Goal: Information Seeking & Learning: Learn about a topic

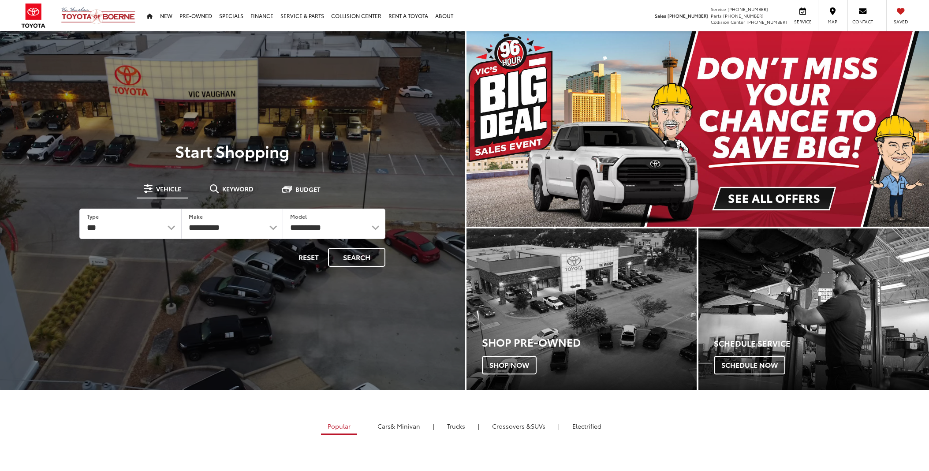
select select "******"
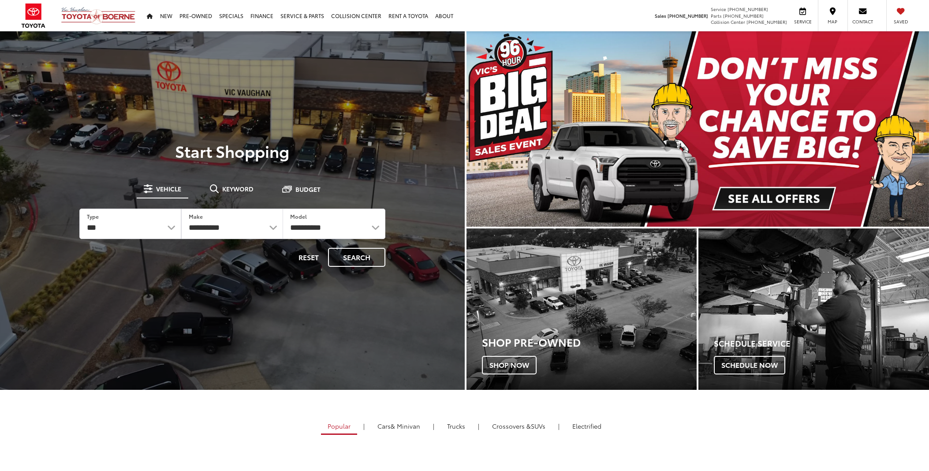
click at [80, 209] on select "*** *** **** *********" at bounding box center [130, 224] width 101 height 30
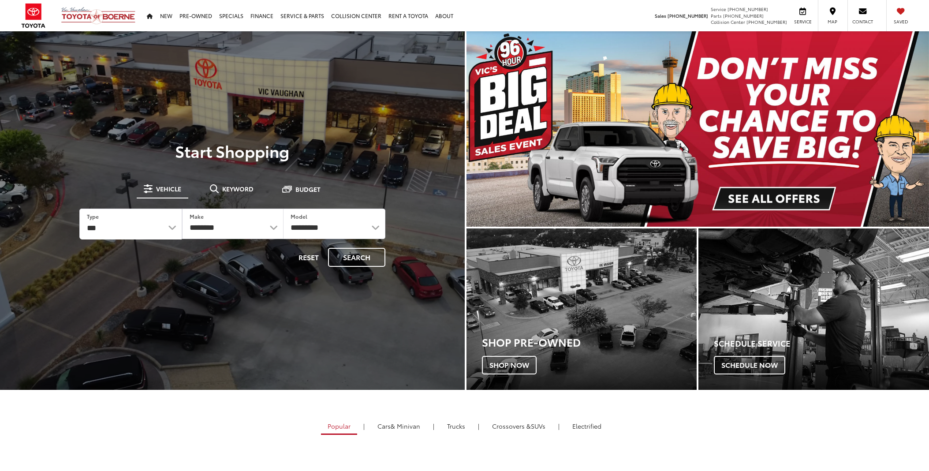
select select
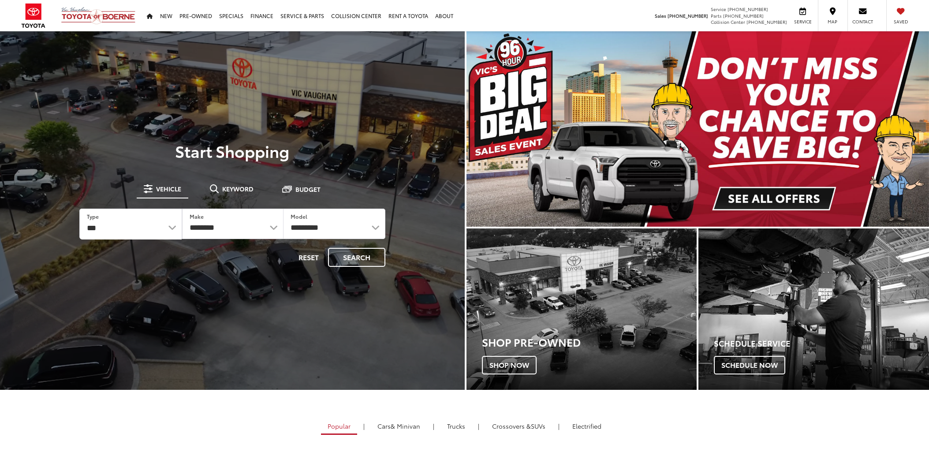
select select
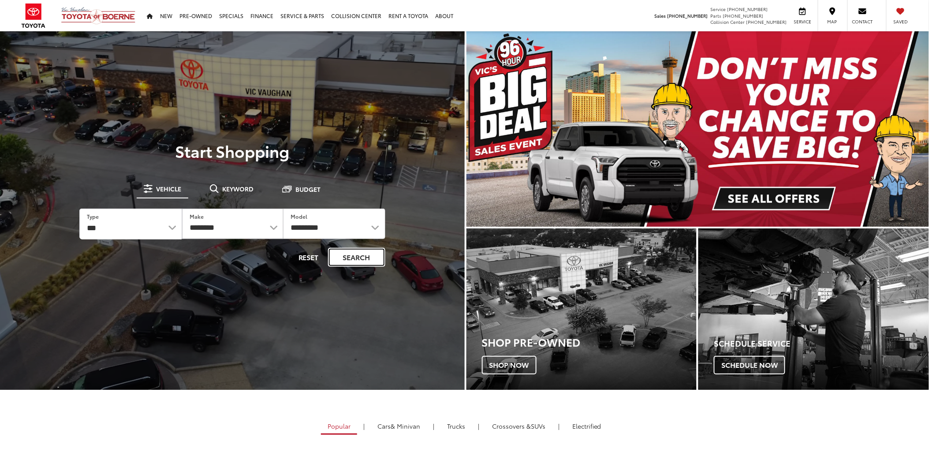
click at [355, 260] on button "Search" at bounding box center [356, 257] width 57 height 19
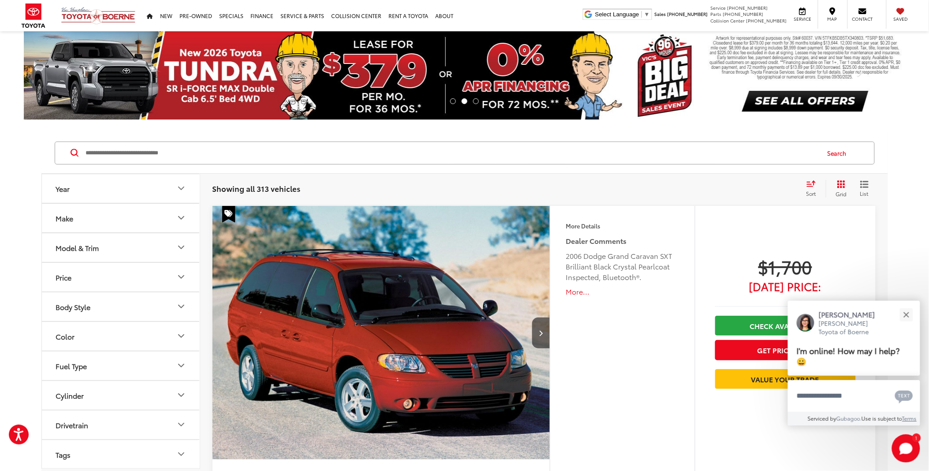
click at [837, 193] on span "Grid" at bounding box center [841, 193] width 11 height 7
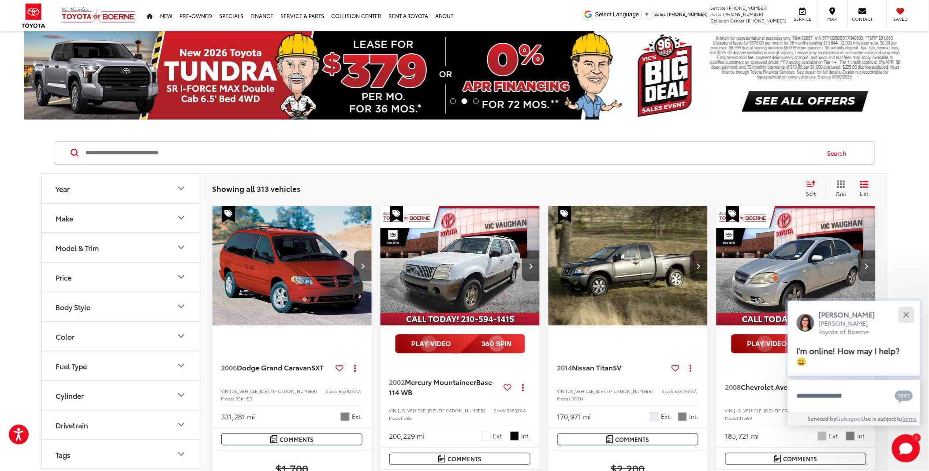
click at [909, 317] on button "Close" at bounding box center [906, 314] width 19 height 19
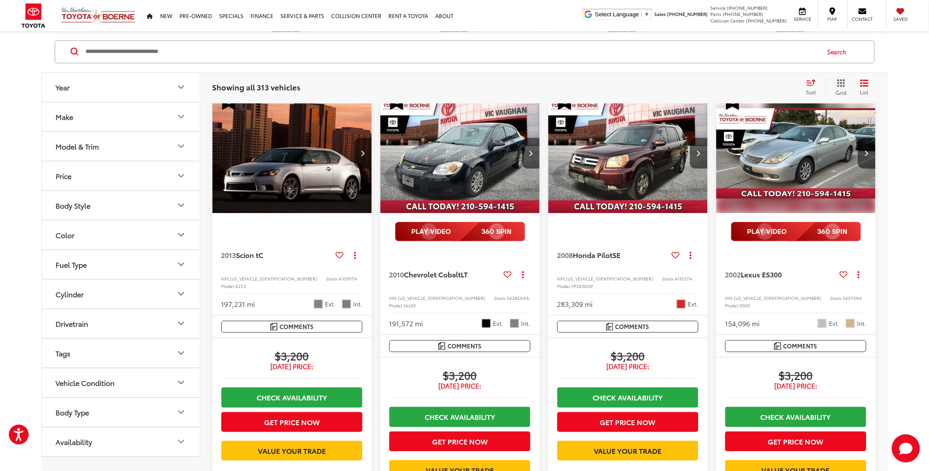
scroll to position [588, 0]
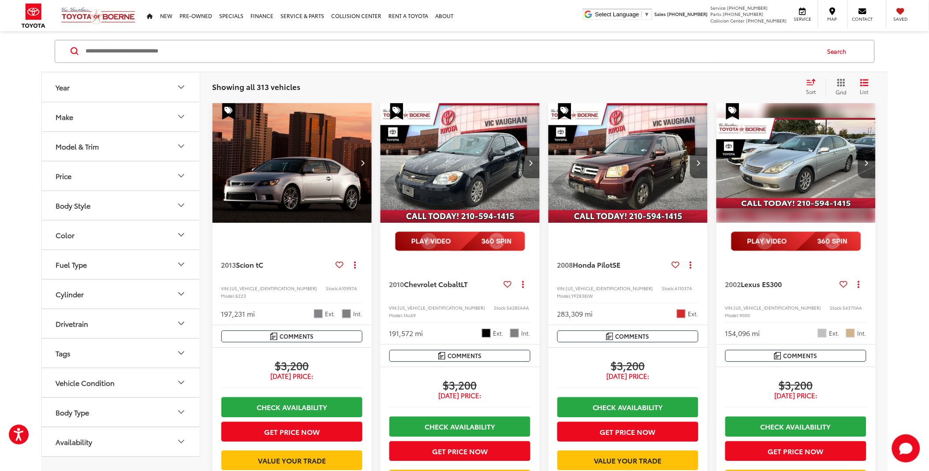
click at [233, 166] on img "2013 Scion tC Base 0" at bounding box center [292, 163] width 160 height 120
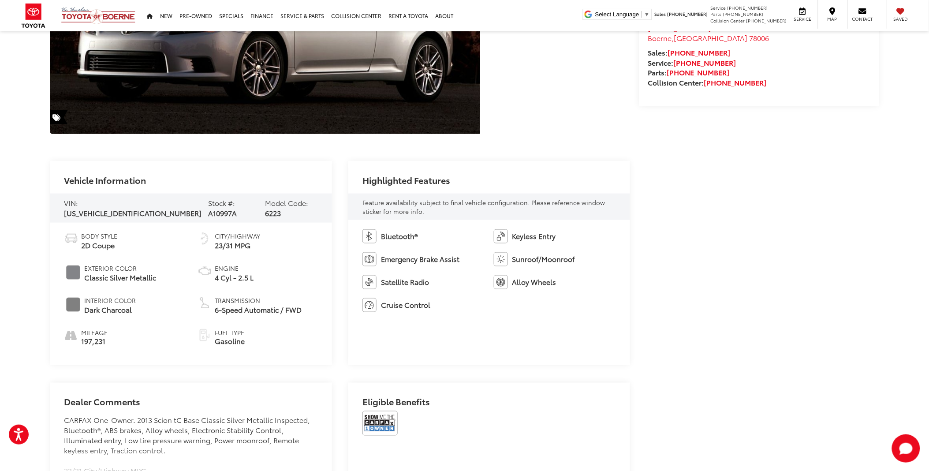
scroll to position [147, 0]
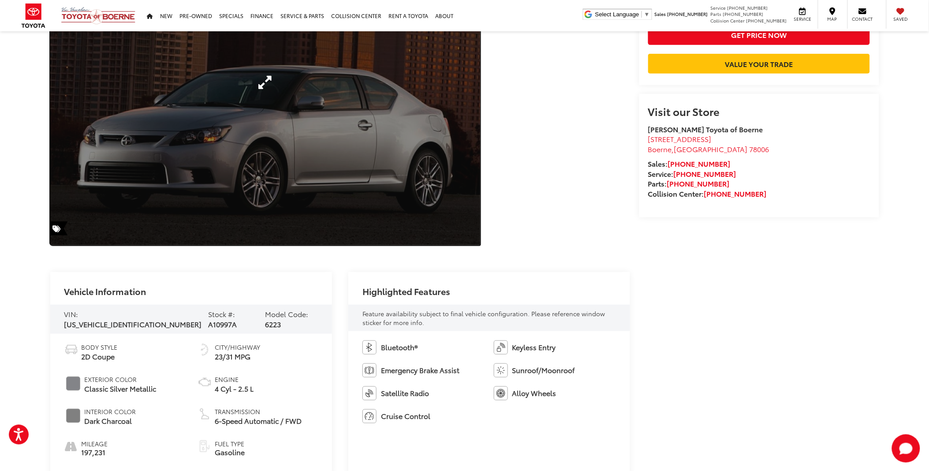
click at [432, 134] on link "Expand Photo 0" at bounding box center [265, 82] width 430 height 325
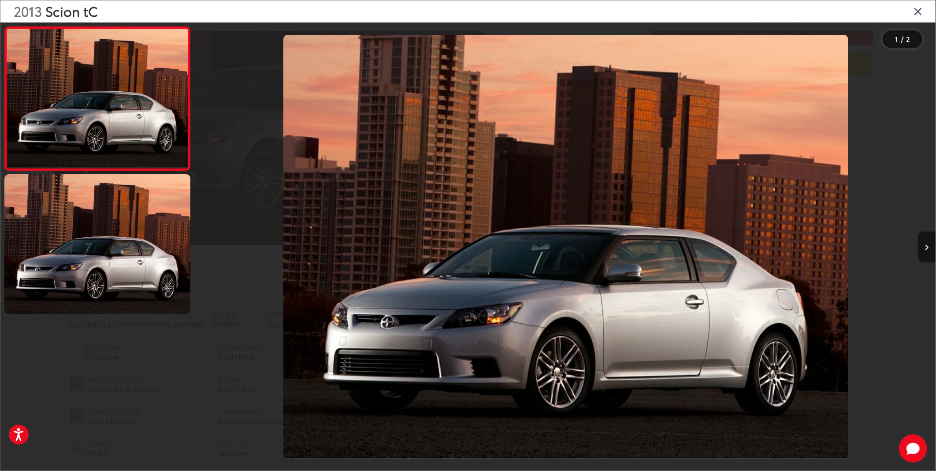
click at [914, 15] on icon "Close gallery" at bounding box center [918, 10] width 9 height 11
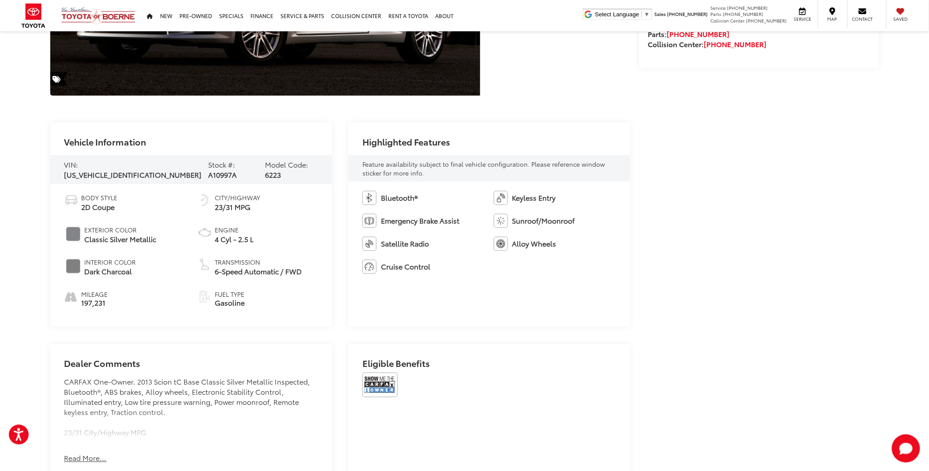
scroll to position [294, 0]
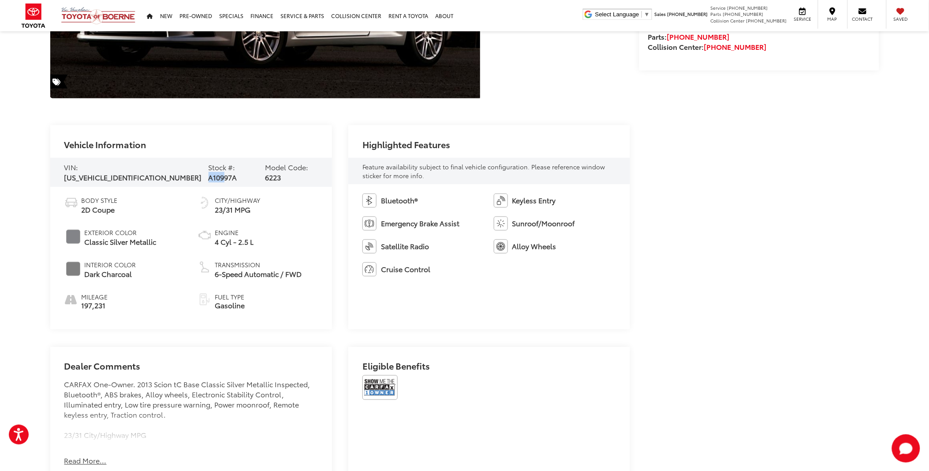
drag, startPoint x: 184, startPoint y: 172, endPoint x: 202, endPoint y: 170, distance: 18.3
click at [208, 170] on div "Stock #: A10997A" at bounding box center [233, 172] width 50 height 20
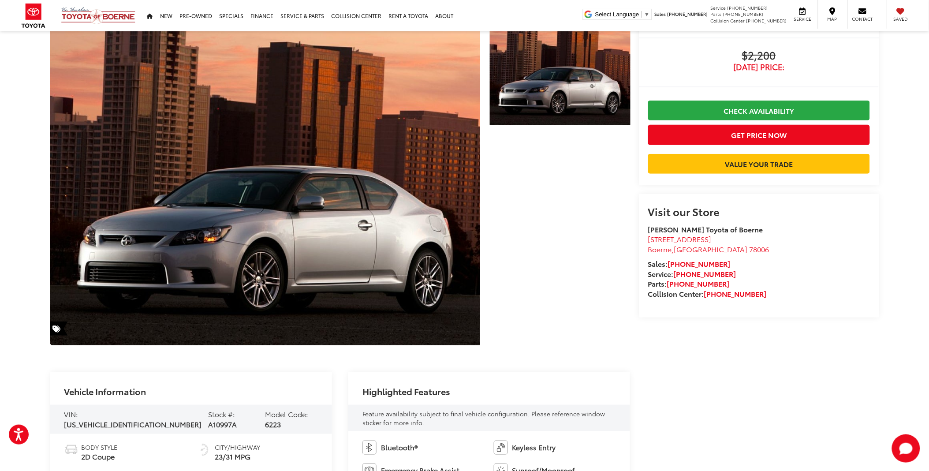
scroll to position [0, 0]
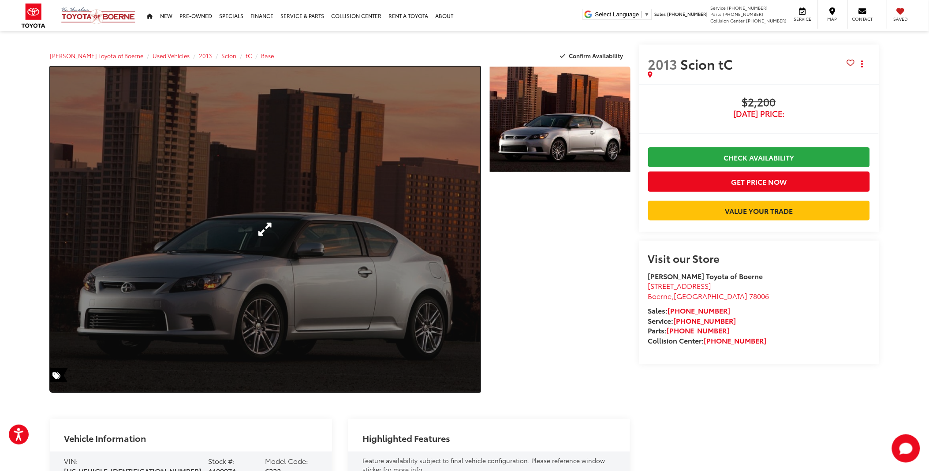
click at [407, 332] on link "Expand Photo 0" at bounding box center [265, 229] width 430 height 325
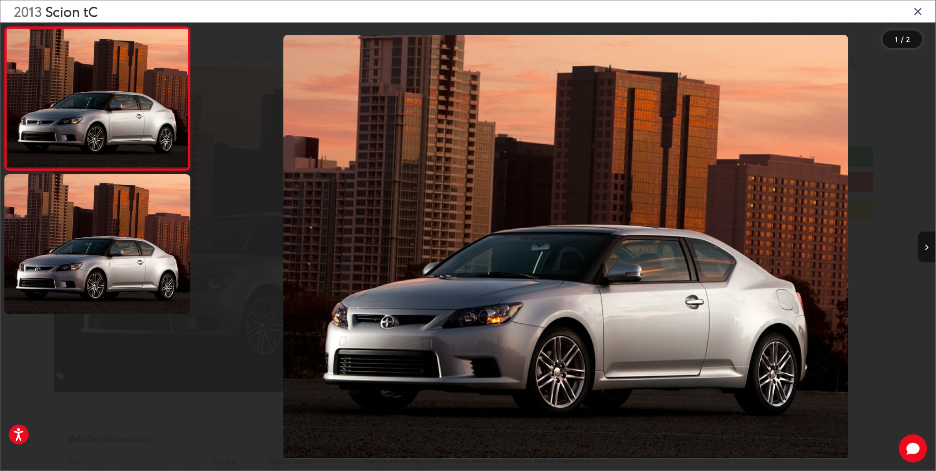
click at [922, 15] on icon "Close gallery" at bounding box center [918, 10] width 9 height 11
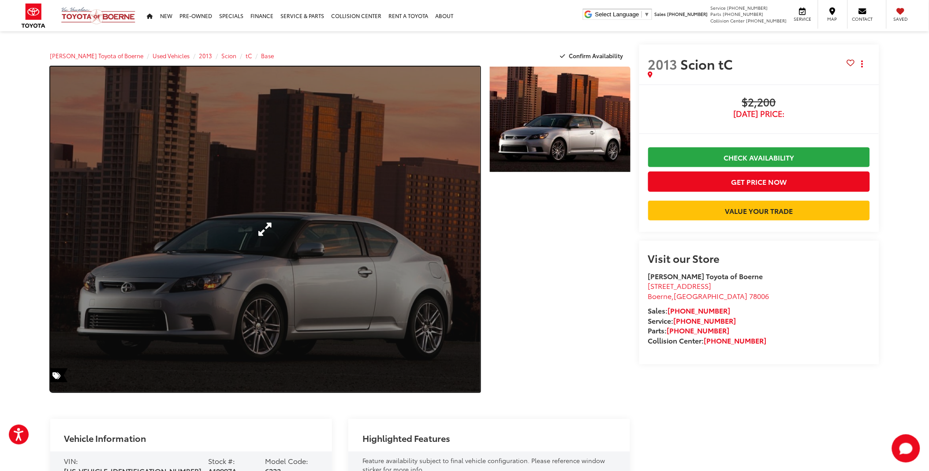
click at [387, 181] on link "Expand Photo 0" at bounding box center [265, 229] width 430 height 325
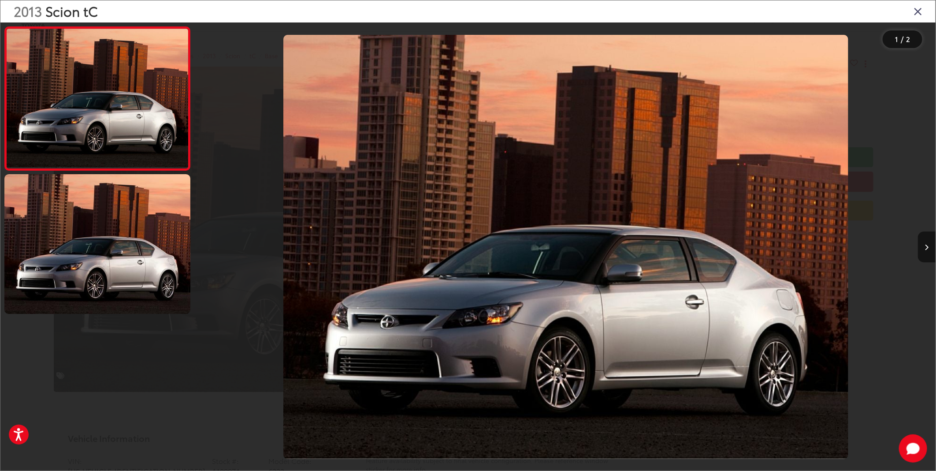
click at [914, 15] on icon "Close gallery" at bounding box center [918, 10] width 9 height 11
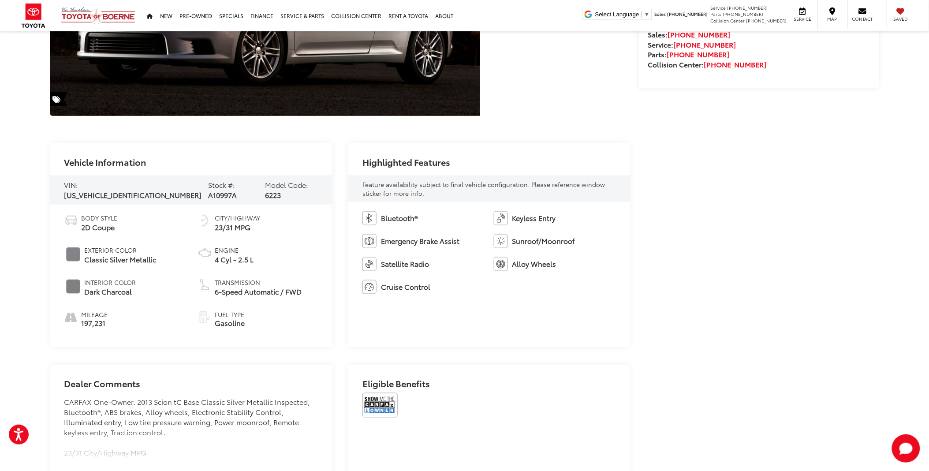
scroll to position [294, 0]
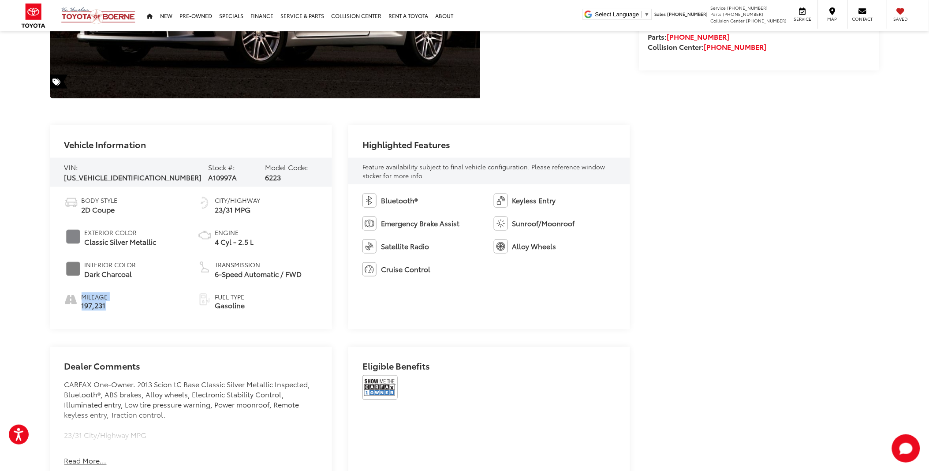
drag, startPoint x: 91, startPoint y: 296, endPoint x: 58, endPoint y: 295, distance: 33.1
click at [59, 294] on div "Body Style 2D Coupe Exterior Color Classic Silver Metallic Interior Color Dark …" at bounding box center [191, 258] width 282 height 142
drag, startPoint x: 58, startPoint y: 295, endPoint x: 121, endPoint y: 324, distance: 68.7
click at [123, 323] on div "Body Style 2D Coupe Exterior Color Classic Silver Metallic Interior Color Dark …" at bounding box center [191, 258] width 282 height 142
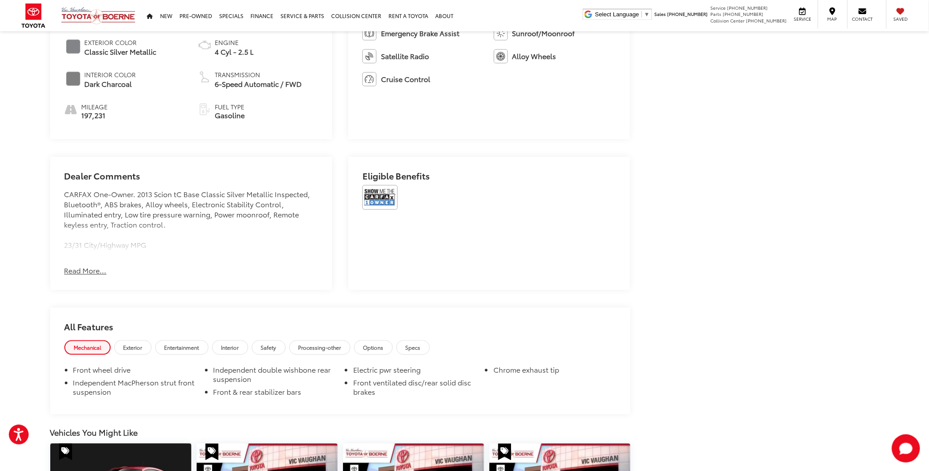
scroll to position [588, 0]
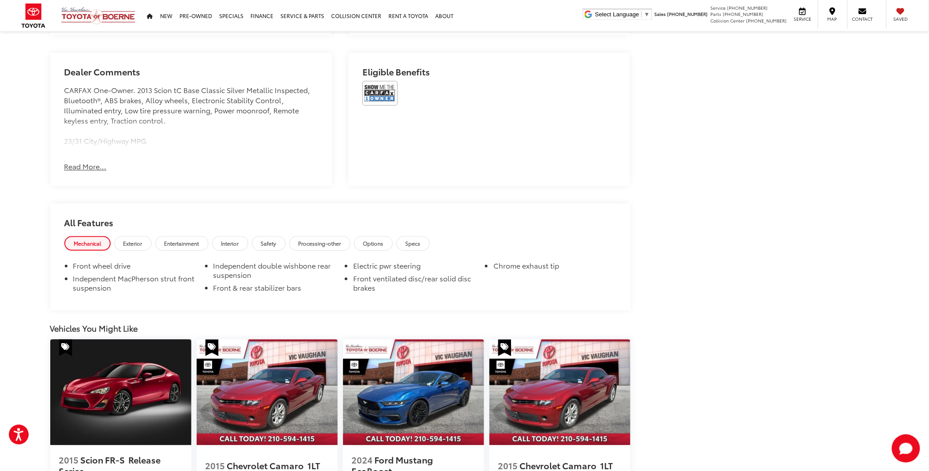
click at [215, 211] on h2 "All Features" at bounding box center [340, 220] width 580 height 33
click at [90, 164] on button "Read More..." at bounding box center [85, 167] width 42 height 10
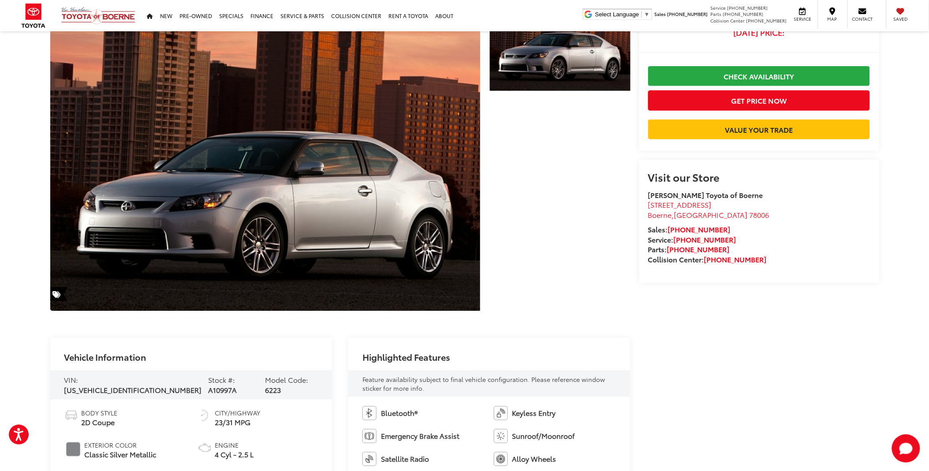
scroll to position [0, 0]
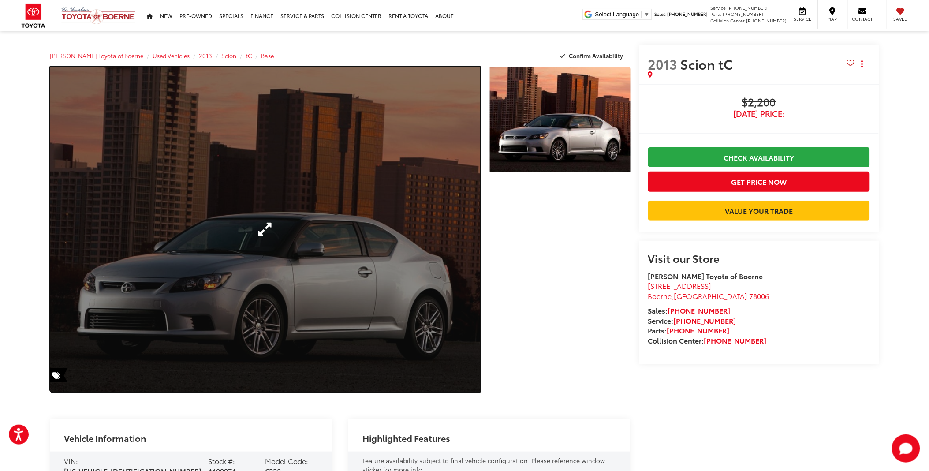
click at [412, 227] on link "Expand Photo 0" at bounding box center [265, 229] width 430 height 325
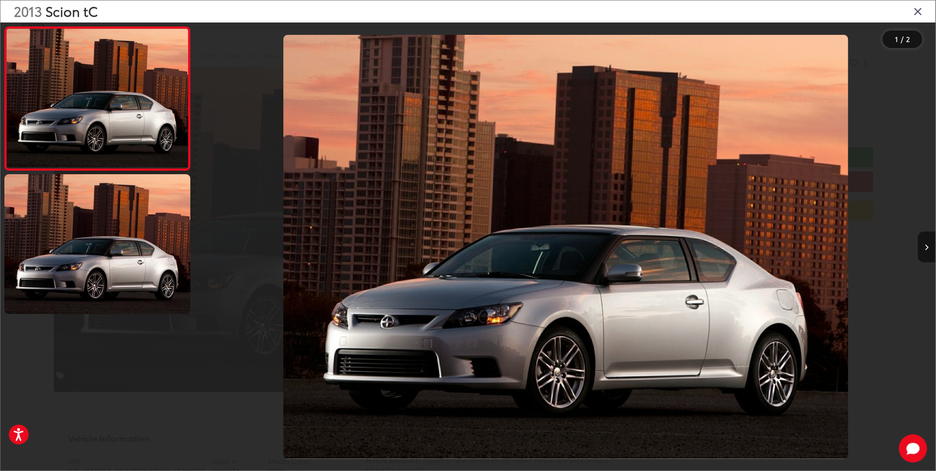
click at [915, 11] on icon "Close gallery" at bounding box center [918, 10] width 9 height 11
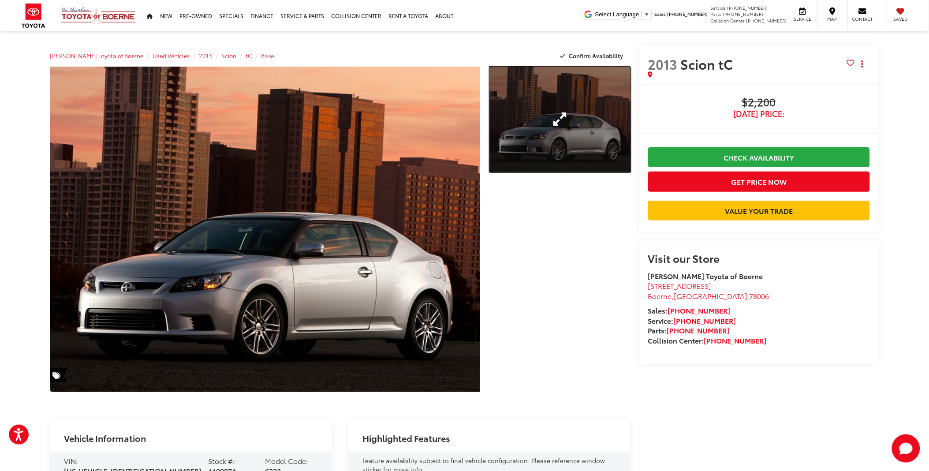
click at [562, 142] on link "Expand Photo 1" at bounding box center [560, 119] width 140 height 105
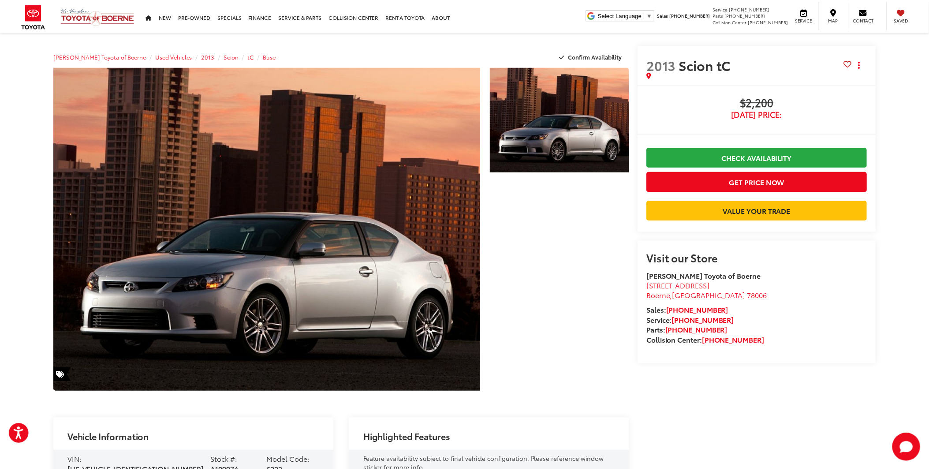
scroll to position [0, 739]
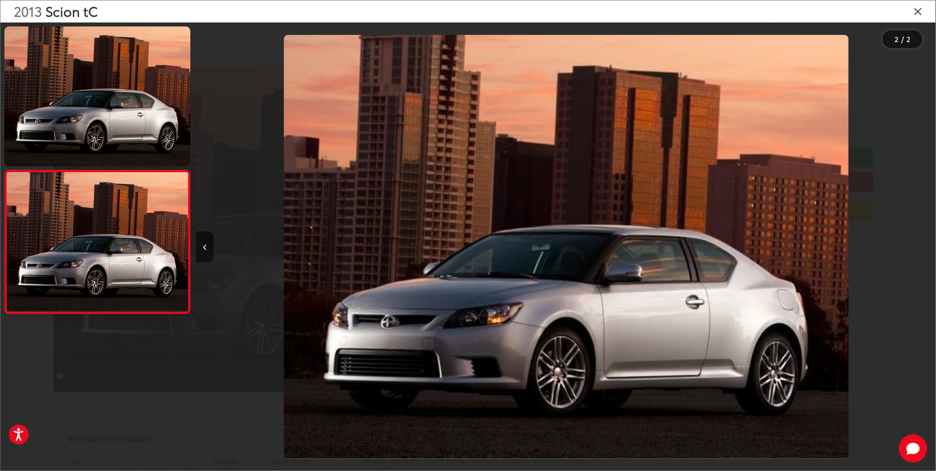
click at [915, 9] on icon "Close gallery" at bounding box center [918, 10] width 9 height 11
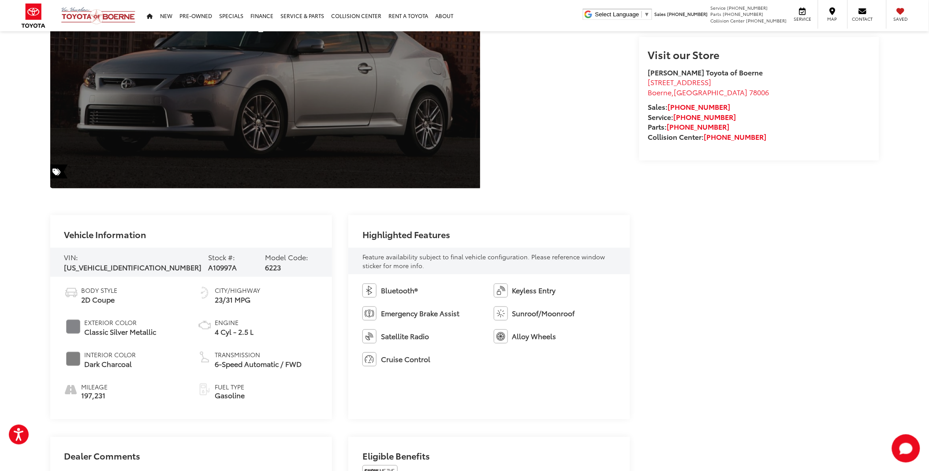
scroll to position [147, 0]
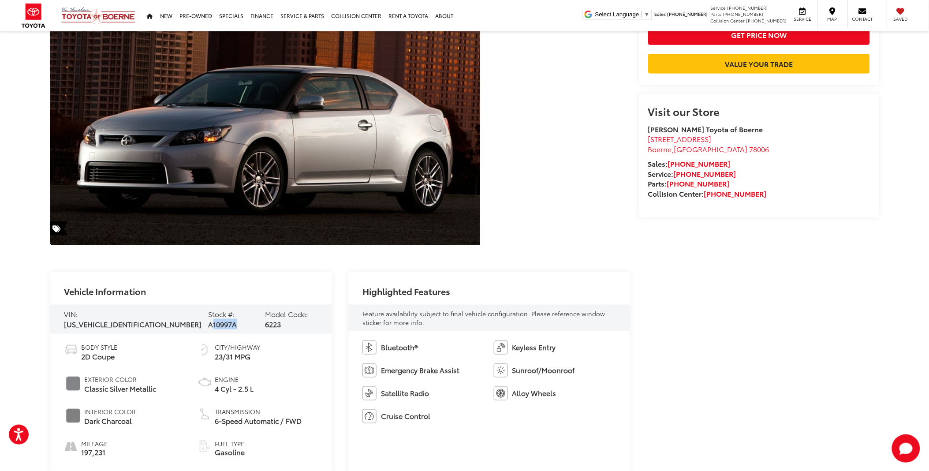
drag, startPoint x: 188, startPoint y: 320, endPoint x: 214, endPoint y: 322, distance: 25.7
click at [214, 322] on span "A10997A" at bounding box center [222, 324] width 29 height 10
drag, startPoint x: 214, startPoint y: 322, endPoint x: 206, endPoint y: 343, distance: 22.0
click at [200, 350] on img at bounding box center [204, 349] width 14 height 14
click at [217, 326] on div "VIN: JTKJF5C7XD3059093 Stock #: A10997A Model Code: 6223" at bounding box center [191, 319] width 282 height 29
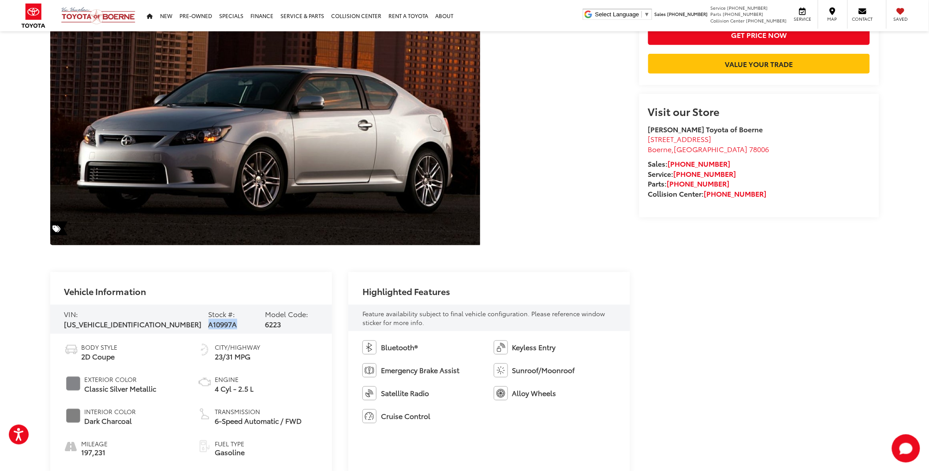
drag, startPoint x: 216, startPoint y: 323, endPoint x: 186, endPoint y: 320, distance: 31.0
click at [186, 320] on div "VIN: JTKJF5C7XD3059093 Stock #: A10997A Model Code: 6223" at bounding box center [191, 319] width 282 height 29
drag, startPoint x: 186, startPoint y: 320, endPoint x: 177, endPoint y: 329, distance: 12.5
click at [177, 329] on div "VIN: JTKJF5C7XD3059093 Stock #: A10997A Model Code: 6223" at bounding box center [191, 319] width 282 height 29
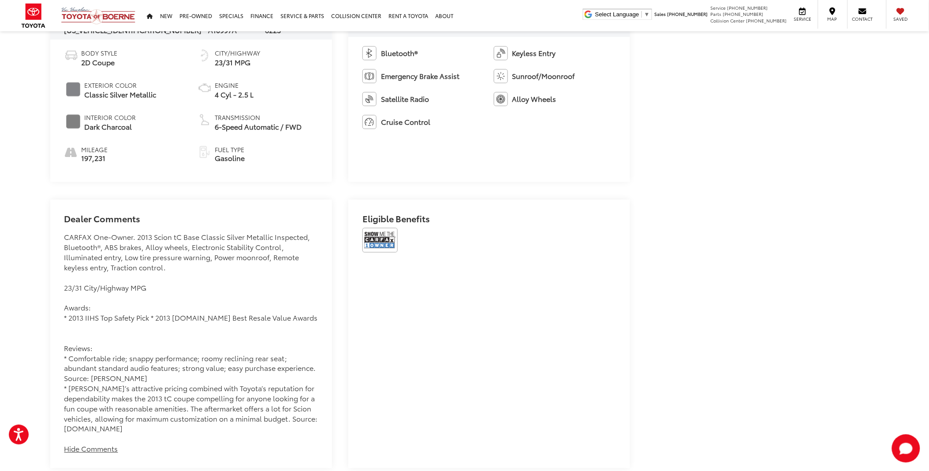
scroll to position [245, 0]
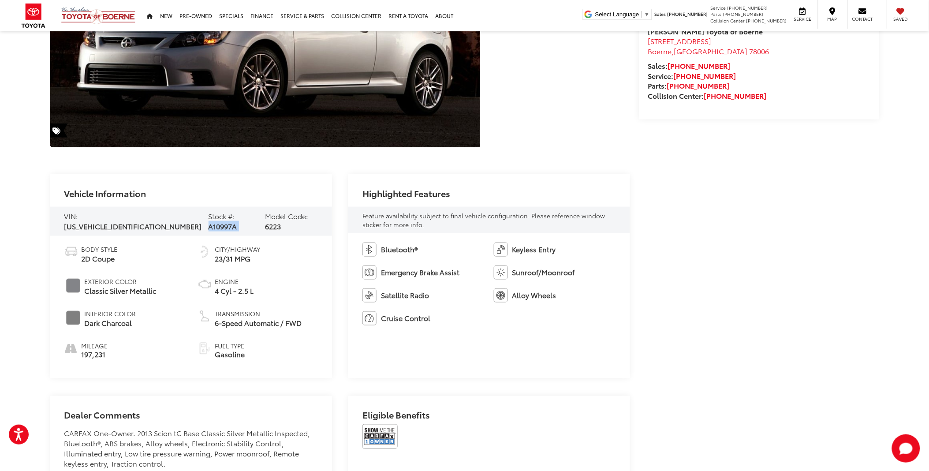
drag, startPoint x: 185, startPoint y: 220, endPoint x: 218, endPoint y: 223, distance: 32.9
click at [218, 223] on div "VIN: JTKJF5C7XD3059093 Stock #: A10997A Model Code: 6223" at bounding box center [191, 221] width 282 height 29
drag, startPoint x: 218, startPoint y: 223, endPoint x: 213, endPoint y: 234, distance: 11.5
click at [213, 236] on div "Body Style 2D Coupe Exterior Color Classic Silver Metallic Interior Color Dark …" at bounding box center [191, 307] width 282 height 142
drag, startPoint x: 219, startPoint y: 221, endPoint x: 170, endPoint y: 223, distance: 49.4
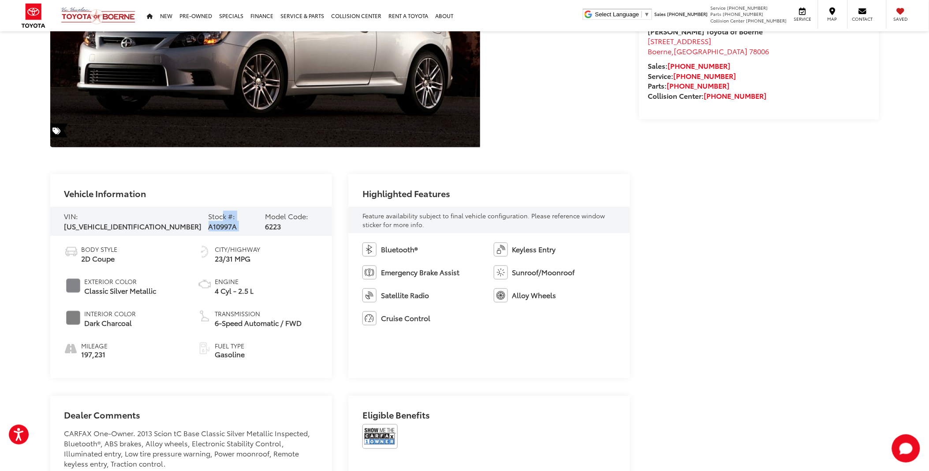
click at [170, 223] on div "VIN: JTKJF5C7XD3059093 Stock #: A10997A Model Code: 6223" at bounding box center [191, 221] width 282 height 29
drag, startPoint x: 170, startPoint y: 223, endPoint x: 198, endPoint y: 257, distance: 43.7
click at [194, 257] on ul "Body Style 2D Coupe Exterior Color Classic Silver Metallic Interior Color Dark …" at bounding box center [190, 302] width 253 height 115
drag, startPoint x: 182, startPoint y: 223, endPoint x: 212, endPoint y: 221, distance: 29.6
click at [212, 221] on div "Stock #: A10997A" at bounding box center [233, 221] width 50 height 20
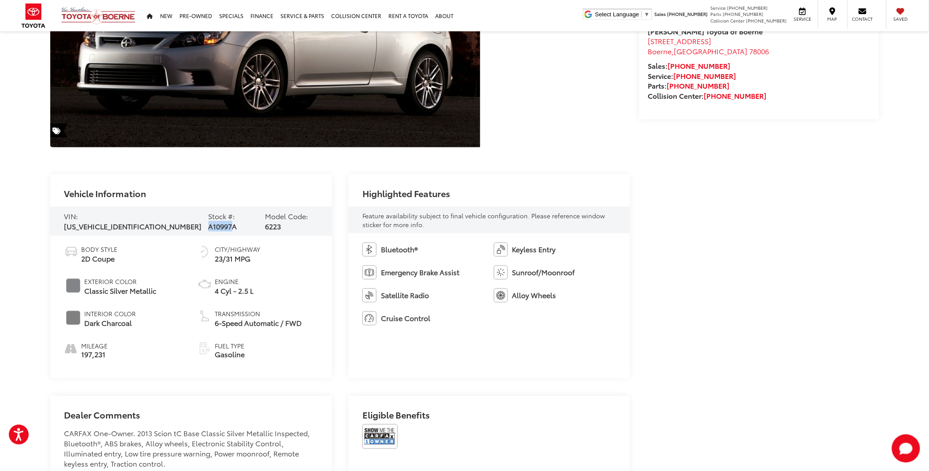
drag, startPoint x: 212, startPoint y: 221, endPoint x: 324, endPoint y: 248, distance: 116.1
click at [323, 248] on div "Body Style 2D Coupe Exterior Color Classic Silver Metallic Interior Color Dark …" at bounding box center [191, 307] width 282 height 142
drag, startPoint x: 215, startPoint y: 221, endPoint x: 179, endPoint y: 221, distance: 35.7
click at [179, 221] on div "VIN: JTKJF5C7XD3059093 Stock #: A10997A Model Code: 6223" at bounding box center [191, 221] width 282 height 29
drag, startPoint x: 179, startPoint y: 221, endPoint x: 197, endPoint y: 244, distance: 29.8
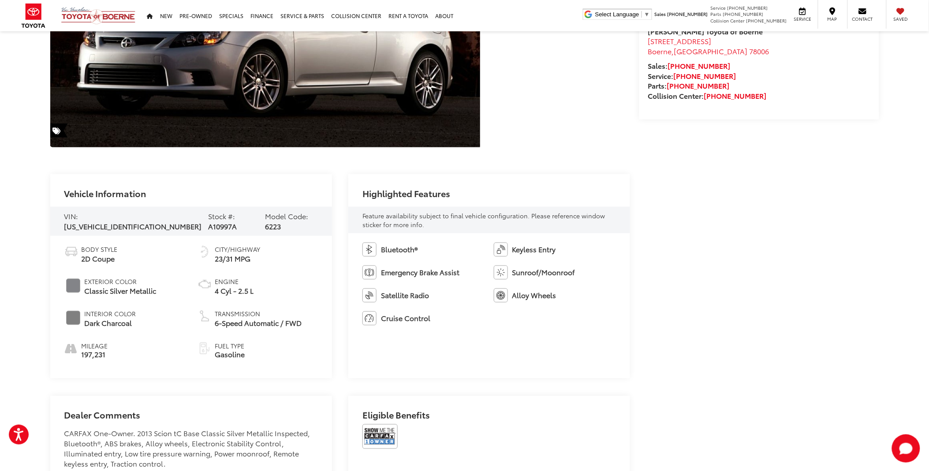
click at [195, 246] on ul "Body Style 2D Coupe Exterior Color Classic Silver Metallic Interior Color Dark …" at bounding box center [190, 302] width 253 height 115
drag, startPoint x: 218, startPoint y: 221, endPoint x: 190, endPoint y: 220, distance: 28.3
click at [190, 220] on div "VIN: JTKJF5C7XD3059093 Stock #: A10997A Model Code: 6223" at bounding box center [191, 221] width 282 height 29
drag, startPoint x: 190, startPoint y: 220, endPoint x: 181, endPoint y: 254, distance: 35.4
click at [179, 251] on li "Body Style 2D Coupe" at bounding box center [124, 254] width 120 height 19
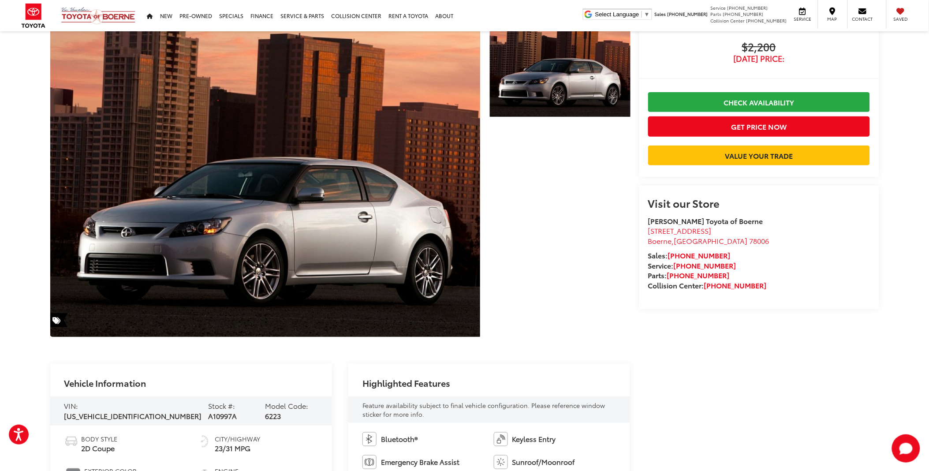
scroll to position [0, 0]
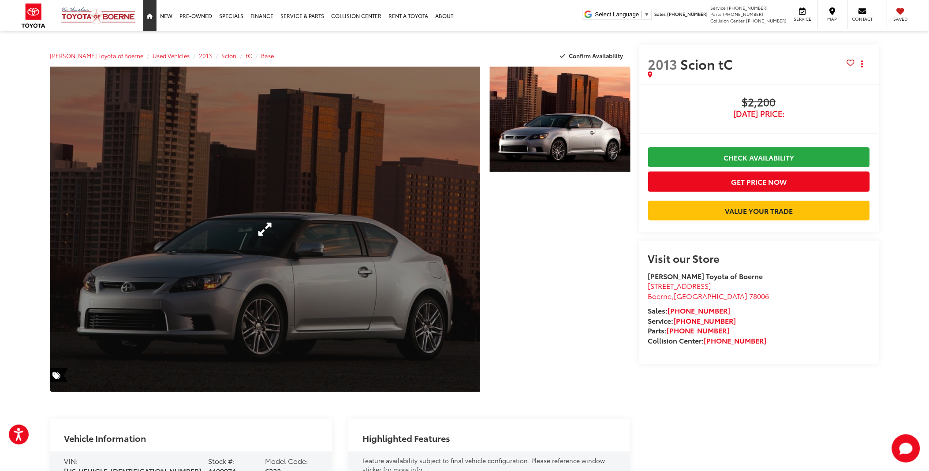
drag, startPoint x: 148, startPoint y: 19, endPoint x: 232, endPoint y: 131, distance: 139.8
click at [148, 19] on link "Home" at bounding box center [149, 15] width 13 height 31
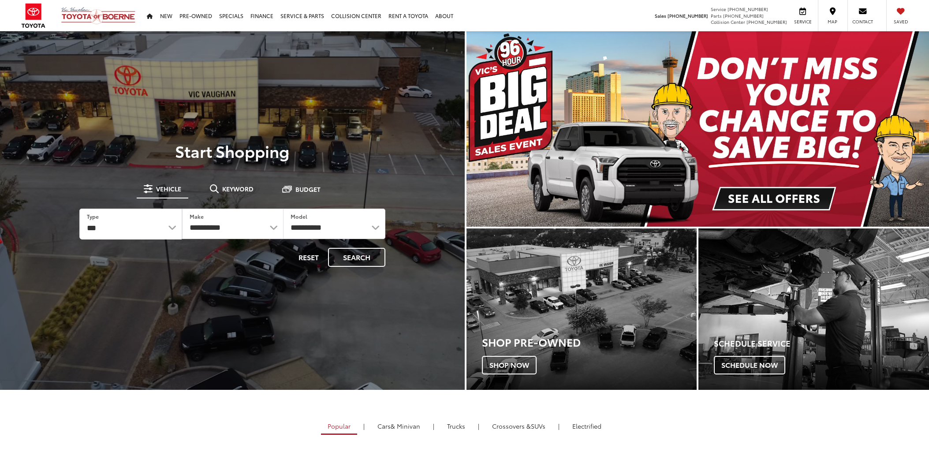
select select "******"
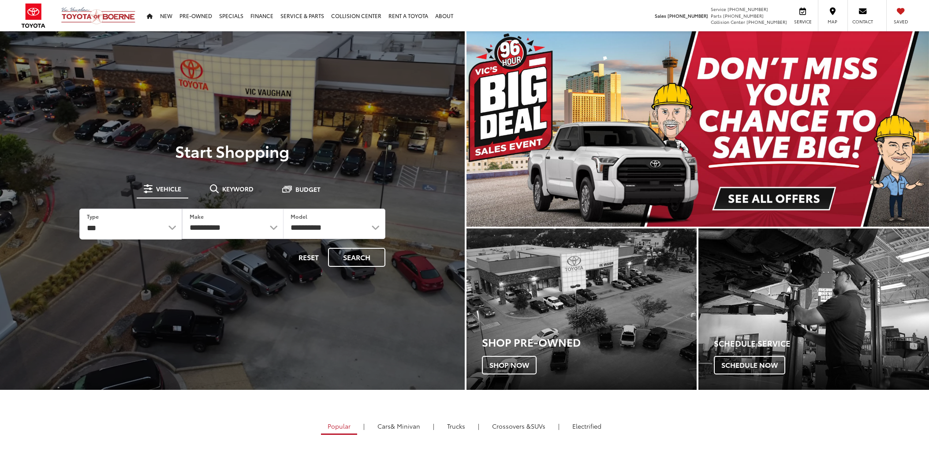
click at [80, 209] on select "*** *** **** *********" at bounding box center [131, 224] width 102 height 30
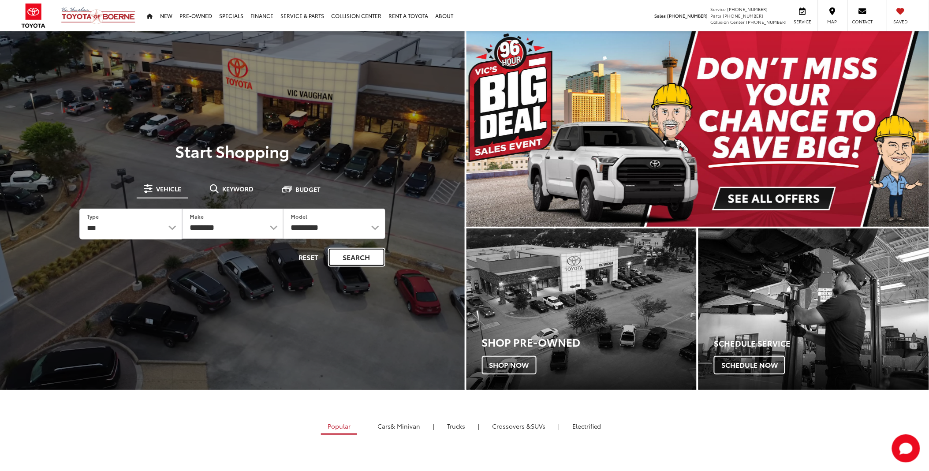
click at [367, 258] on button "Search" at bounding box center [356, 257] width 57 height 19
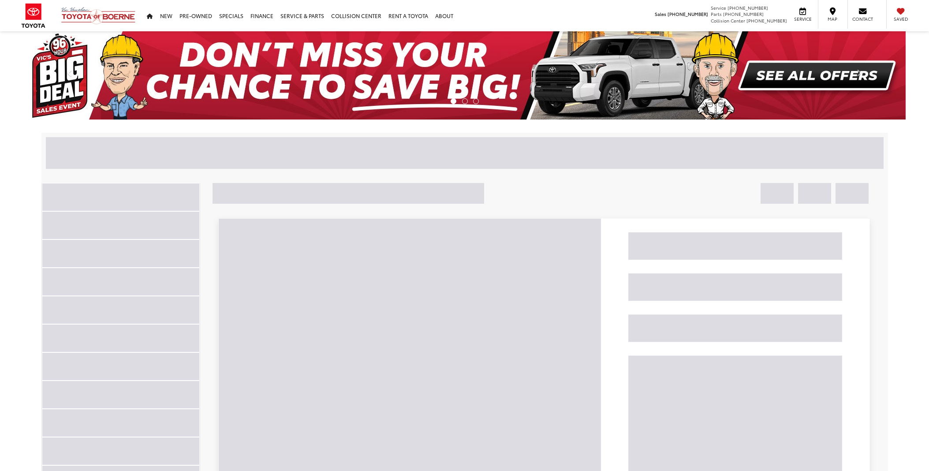
click at [165, 162] on div at bounding box center [339, 153] width 586 height 32
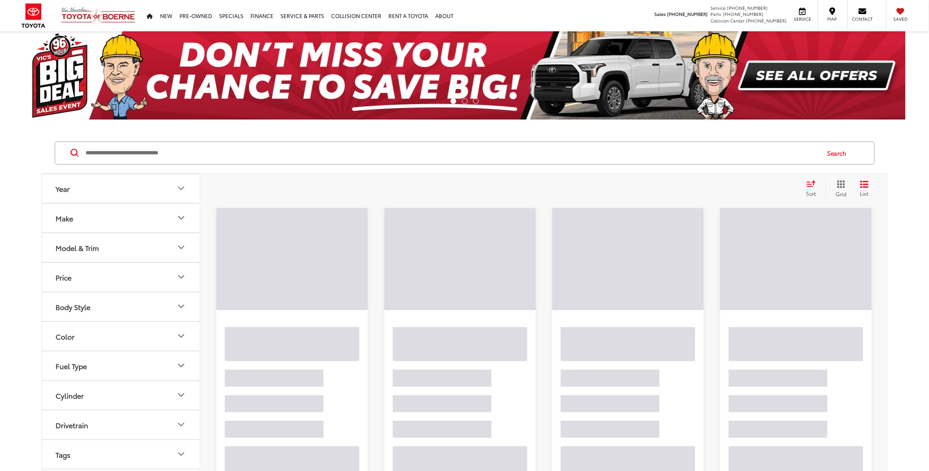
click at [162, 156] on input "Search by Make, Model, or Keyword" at bounding box center [452, 152] width 734 height 21
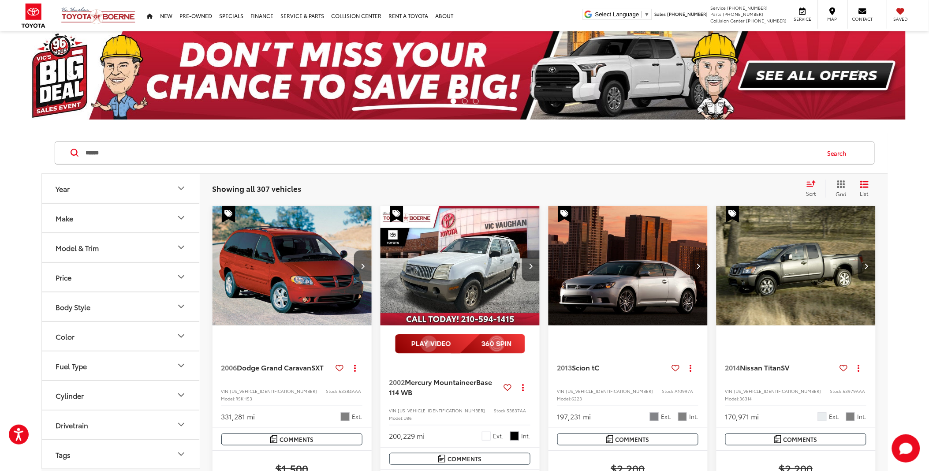
type input "******"
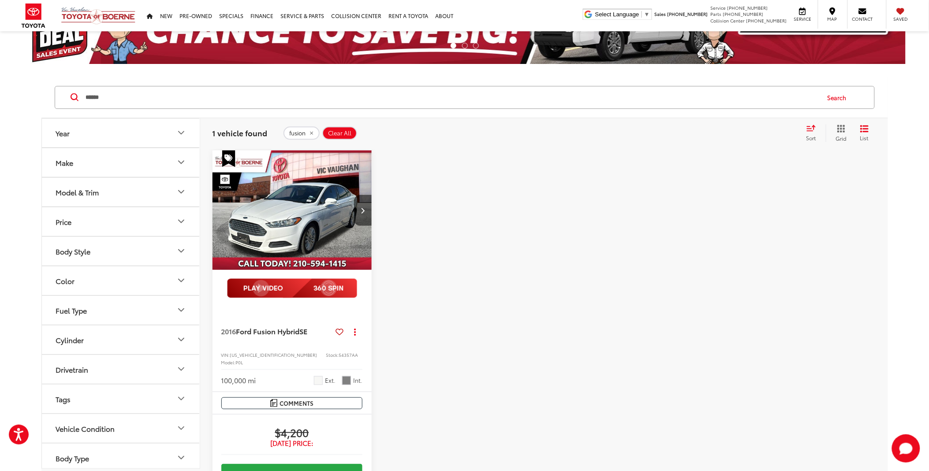
scroll to position [98, 0]
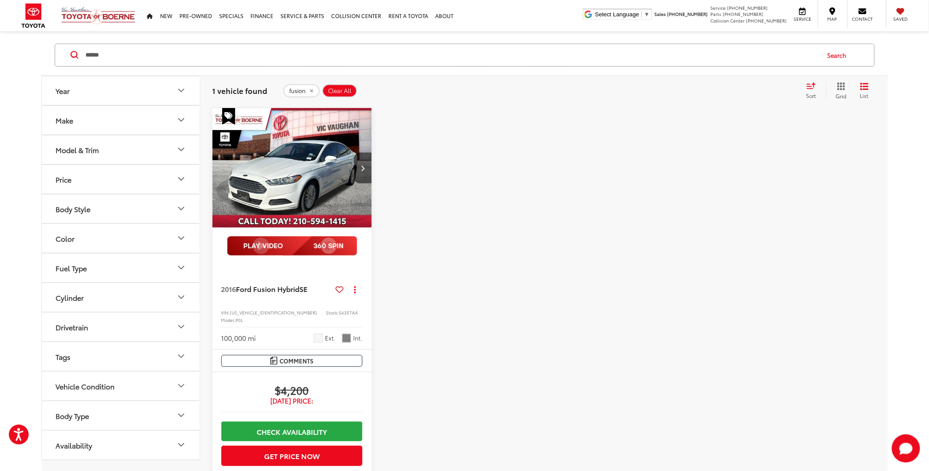
click at [288, 182] on img "2016 Ford Fusion Hybrid SE 0" at bounding box center [292, 168] width 160 height 120
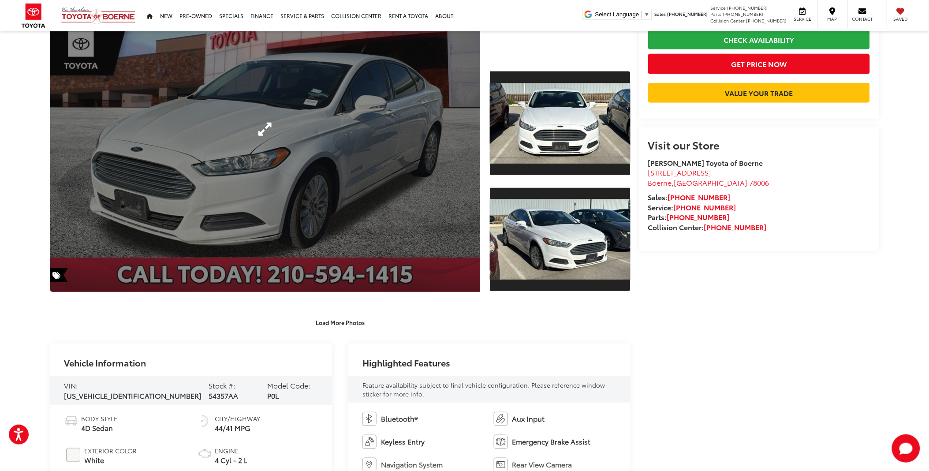
scroll to position [245, 0]
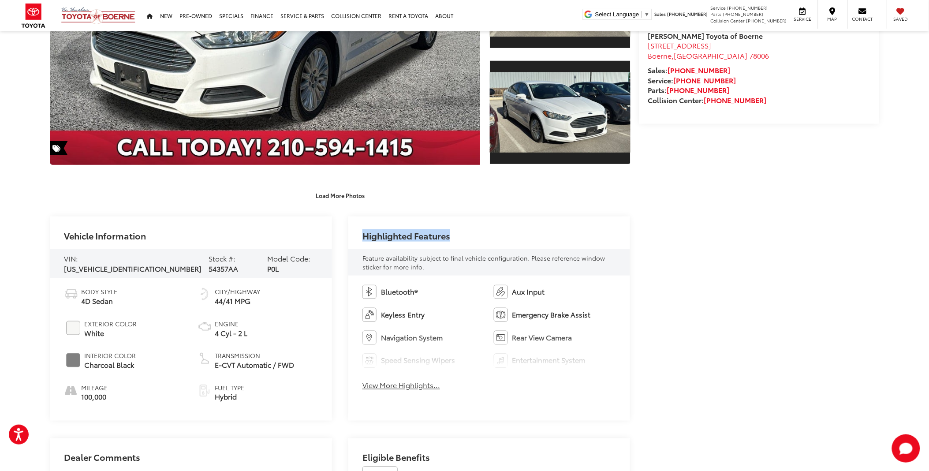
drag, startPoint x: 467, startPoint y: 240, endPoint x: 353, endPoint y: 236, distance: 114.2
click at [353, 236] on div "Highlighted Features" at bounding box center [489, 232] width 282 height 33
drag, startPoint x: 353, startPoint y: 236, endPoint x: 344, endPoint y: 237, distance: 9.4
click at [342, 237] on div "Vehicle Information VIN: 3FA6P0LU4GR285712 Stock #: 54357AA Model Code: P0L Bod…" at bounding box center [340, 318] width 580 height 204
drag, startPoint x: 353, startPoint y: 231, endPoint x: 440, endPoint y: 268, distance: 94.2
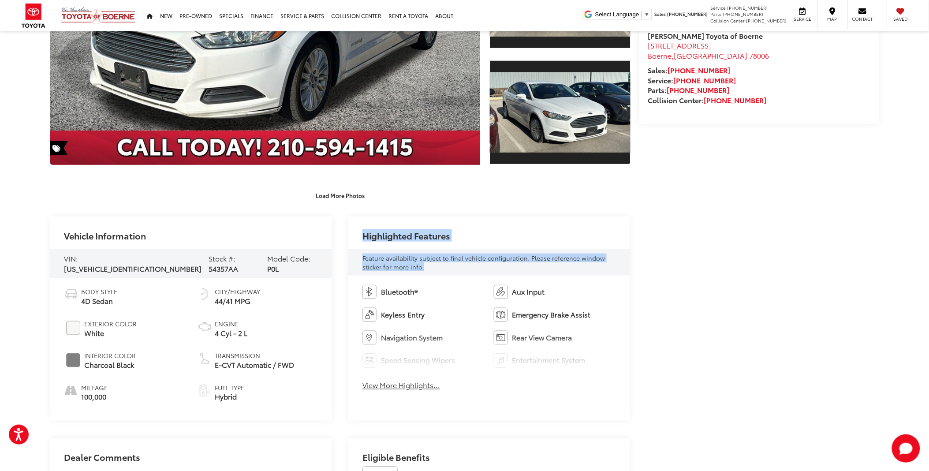
click at [440, 268] on div "Highlighted Features Feature availability subject to final vehicle configuratio…" at bounding box center [489, 318] width 282 height 204
click at [440, 268] on div "Feature availability subject to final vehicle configuration. Please reference w…" at bounding box center [488, 262] width 253 height 18
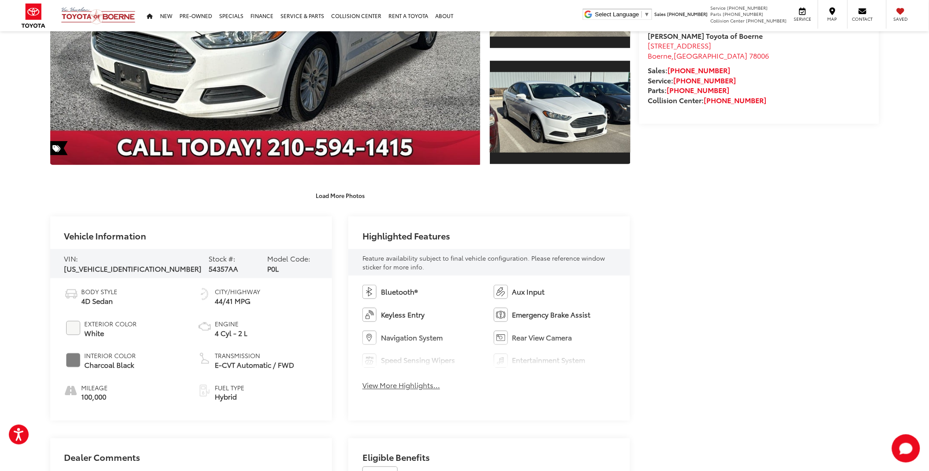
scroll to position [0, 0]
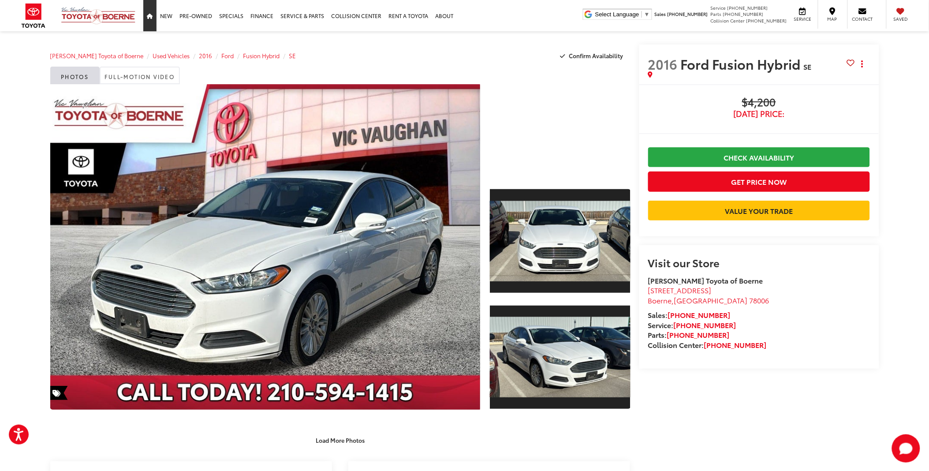
click at [152, 10] on link "Home" at bounding box center [149, 15] width 13 height 31
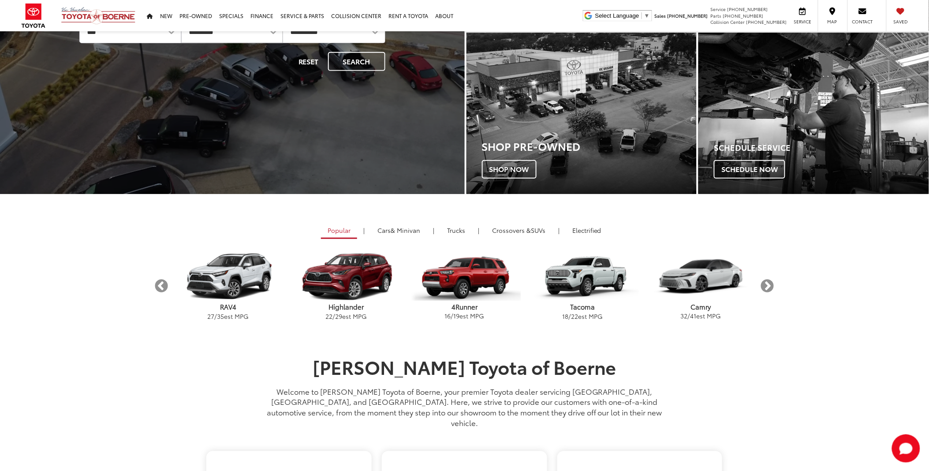
scroll to position [391, 0]
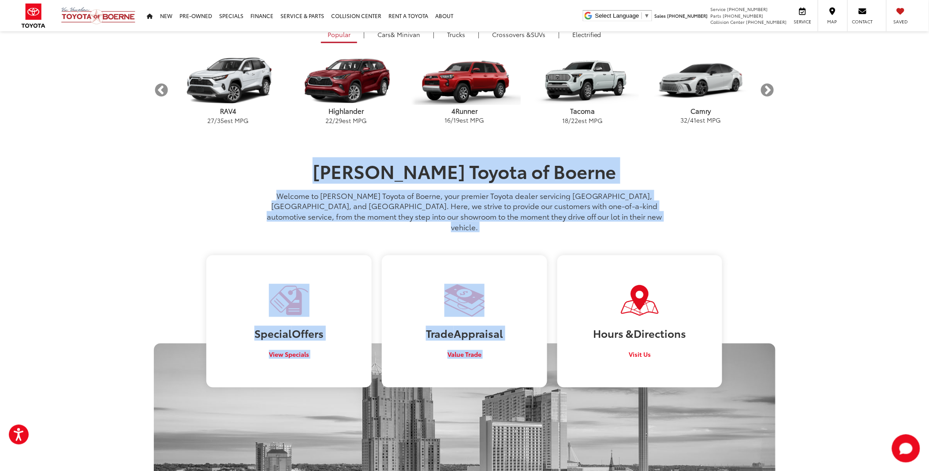
drag, startPoint x: 587, startPoint y: 229, endPoint x: 306, endPoint y: 164, distance: 288.3
click at [306, 164] on div "Vic Vaughan Toyota of Boerne Welcome to Vic Vaughan Toyota of Boerne, your prem…" at bounding box center [464, 444] width 621 height 569
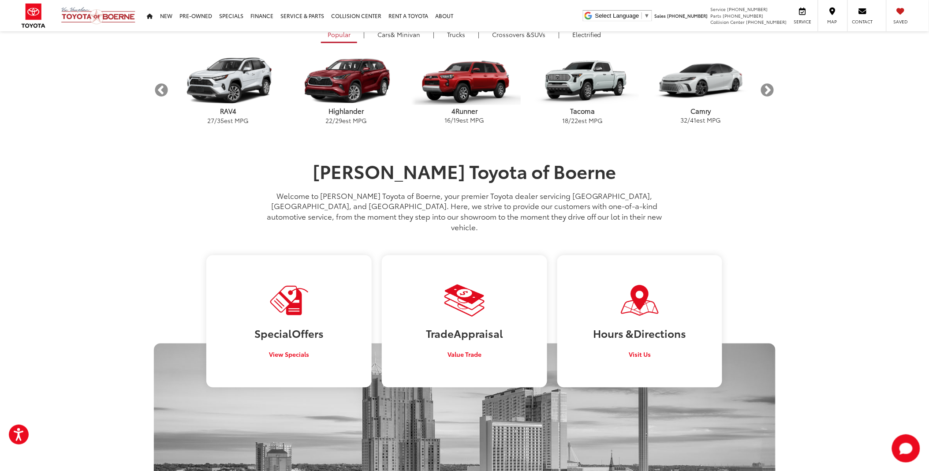
drag, startPoint x: 306, startPoint y: 164, endPoint x: 141, endPoint y: 166, distance: 164.9
click at [141, 166] on section "Vic Vaughan Toyota of Boerne Welcome to Vic Vaughan Toyota of Boerne, your prem…" at bounding box center [464, 459] width 929 height 598
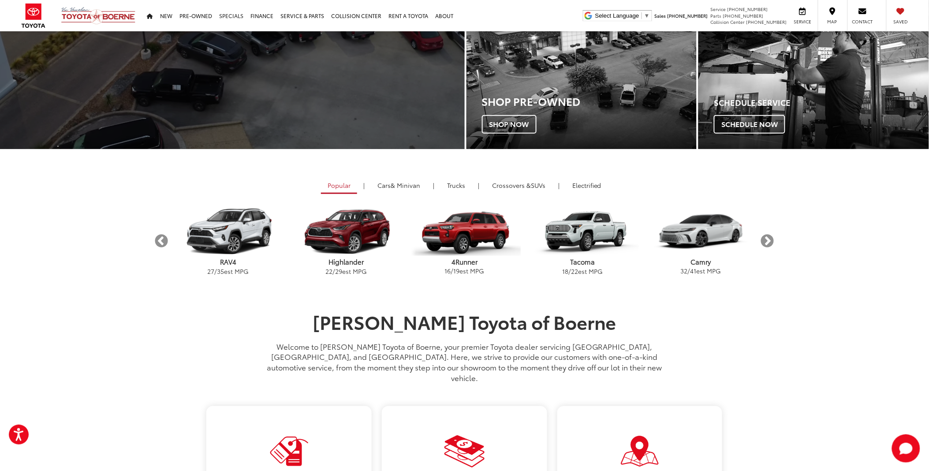
scroll to position [147, 0]
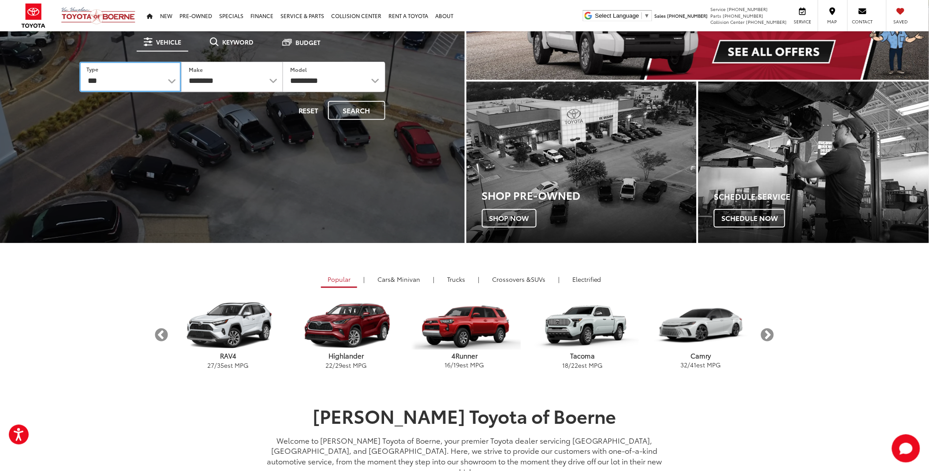
drag, startPoint x: 145, startPoint y: 80, endPoint x: 149, endPoint y: 91, distance: 12.3
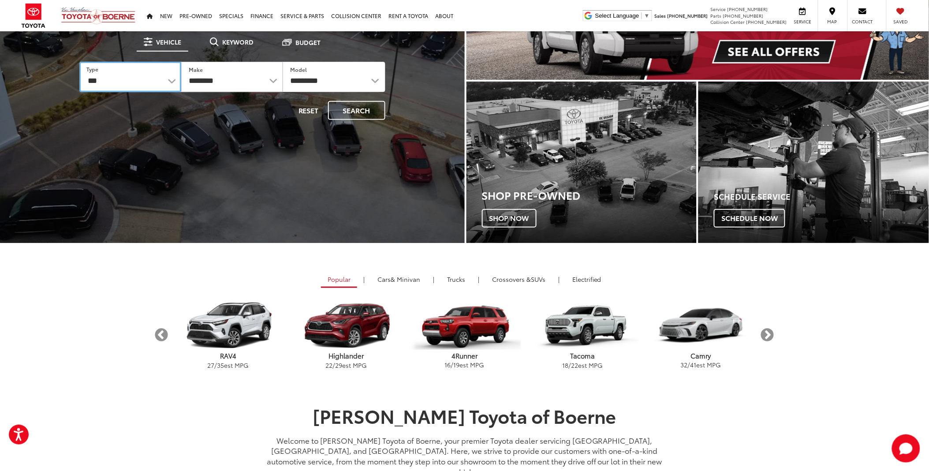
click at [145, 80] on select "*** *** **** *********" at bounding box center [130, 77] width 102 height 30
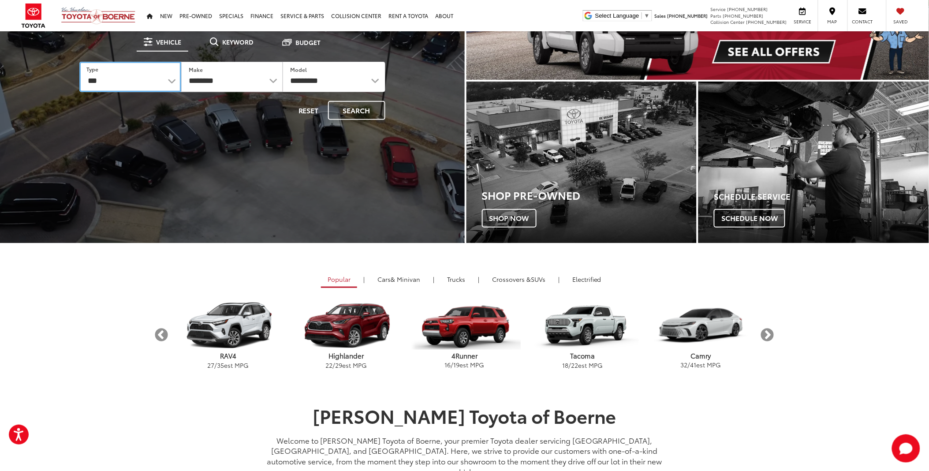
select select "******"
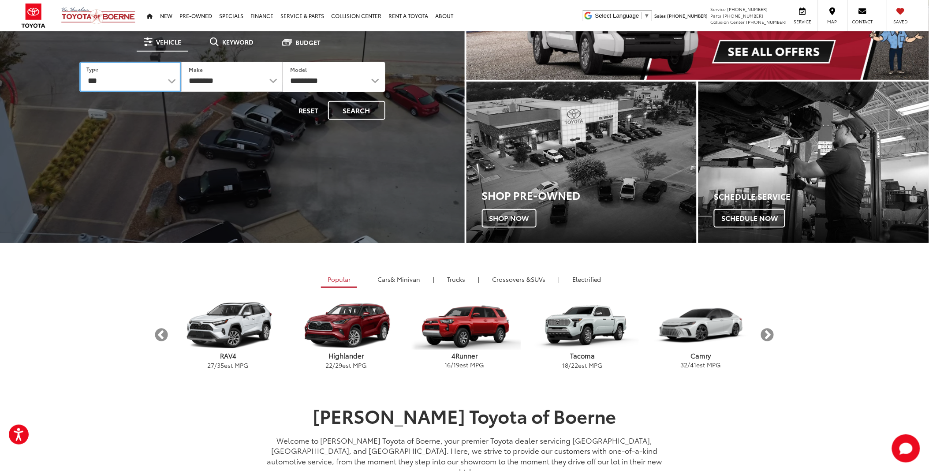
click at [79, 62] on select "*** *** **** *********" at bounding box center [130, 77] width 102 height 30
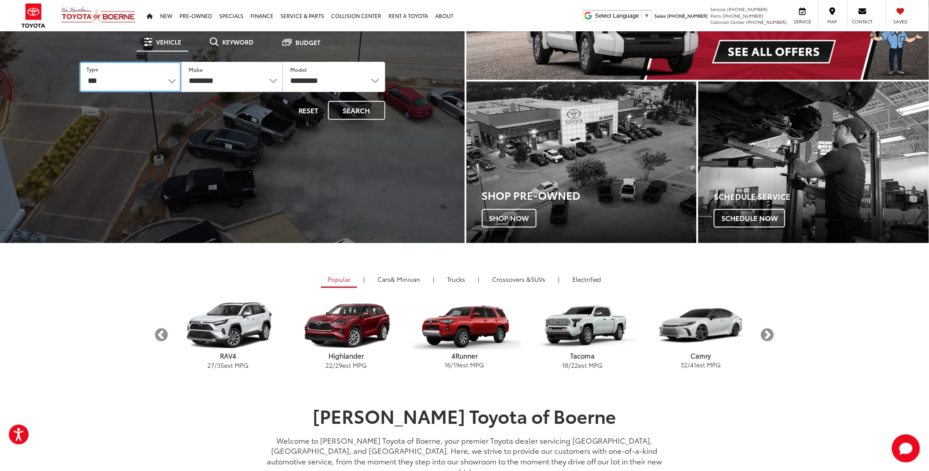
select select
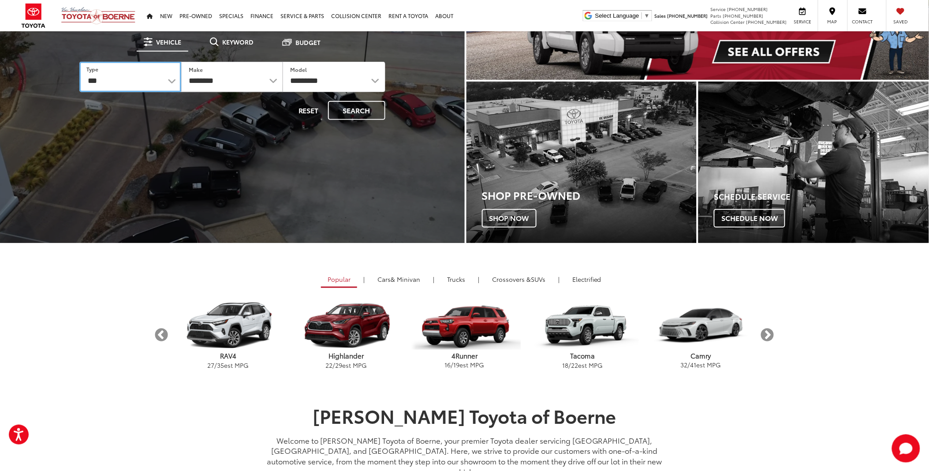
select select
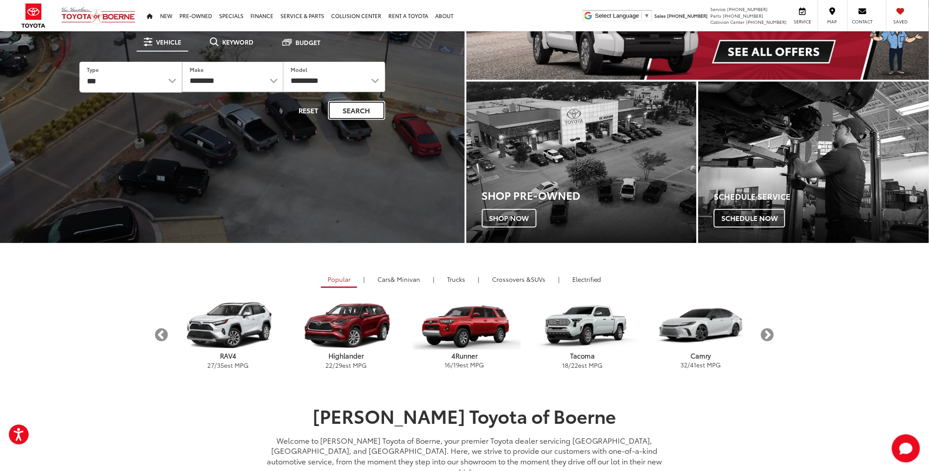
click at [363, 106] on button "Search" at bounding box center [356, 110] width 57 height 19
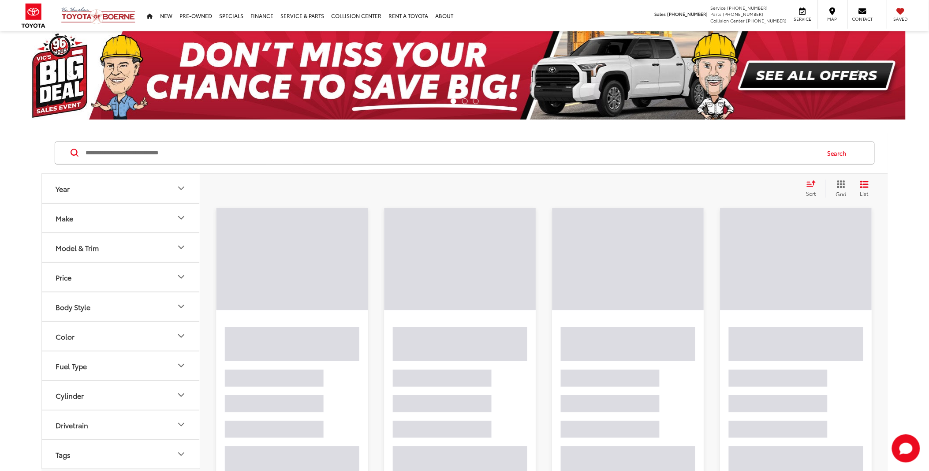
click at [196, 150] on input "Search by Make, Model, or Keyword" at bounding box center [452, 152] width 734 height 21
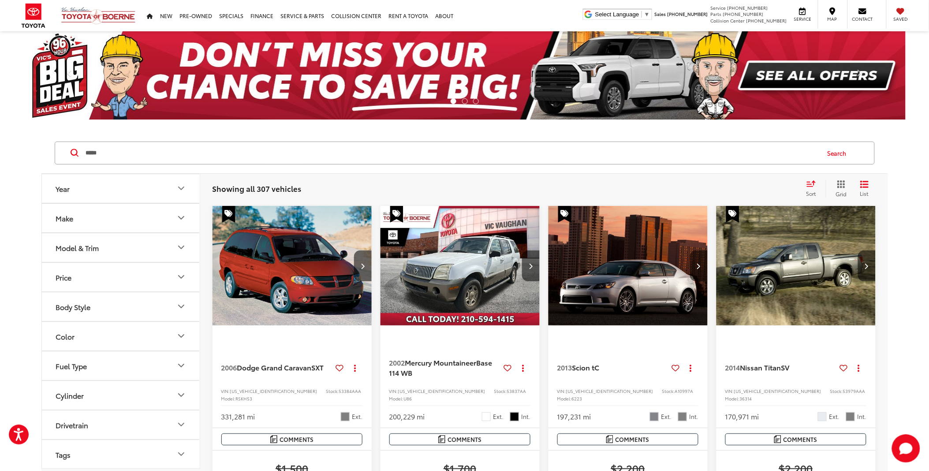
type input "*****"
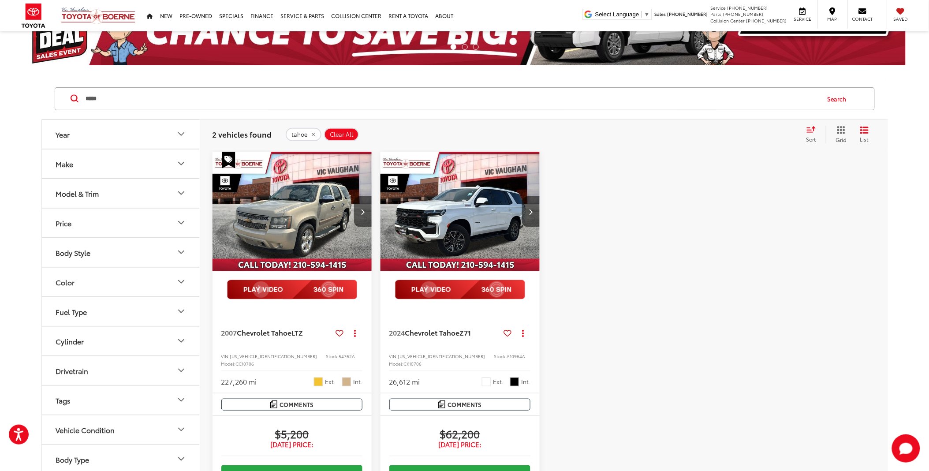
scroll to position [98, 0]
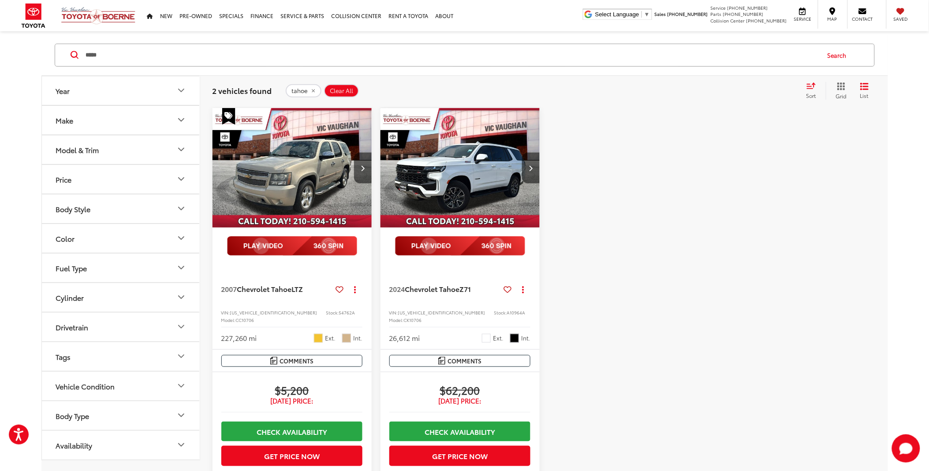
click at [490, 183] on img "2024 Chevrolet Tahoe Z71 0" at bounding box center [460, 168] width 160 height 120
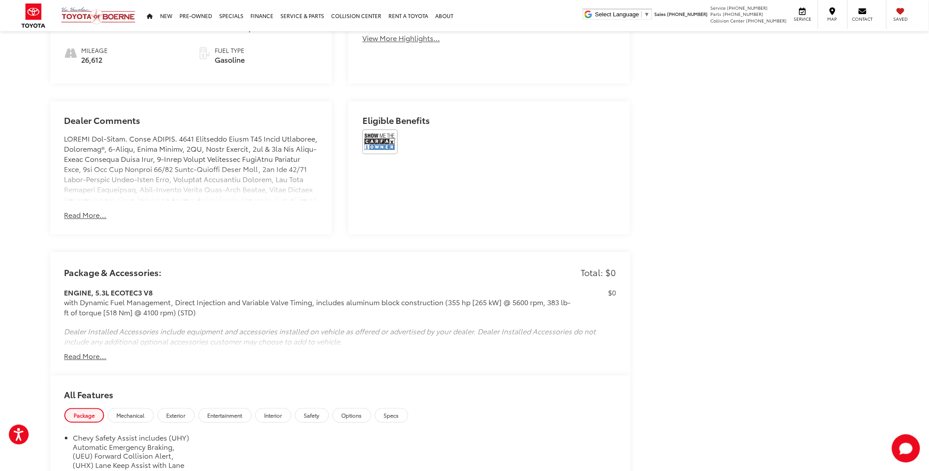
scroll to position [685, 0]
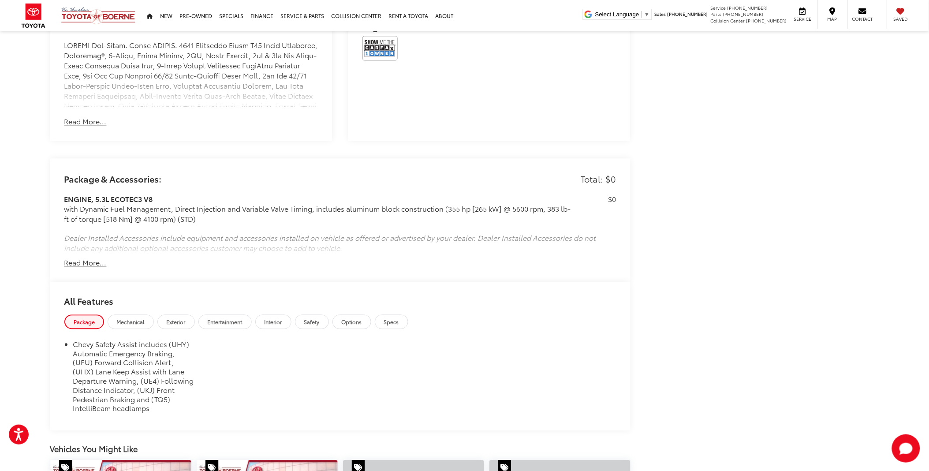
drag, startPoint x: 358, startPoint y: 212, endPoint x: 762, endPoint y: 268, distance: 407.6
click at [768, 267] on div "[PERSON_NAME] Toyota of Boerne Used Vehicles 2024 Chevrolet Tahoe Z71 Confirm A…" at bounding box center [464, 101] width 846 height 1511
